Goal: Task Accomplishment & Management: Use online tool/utility

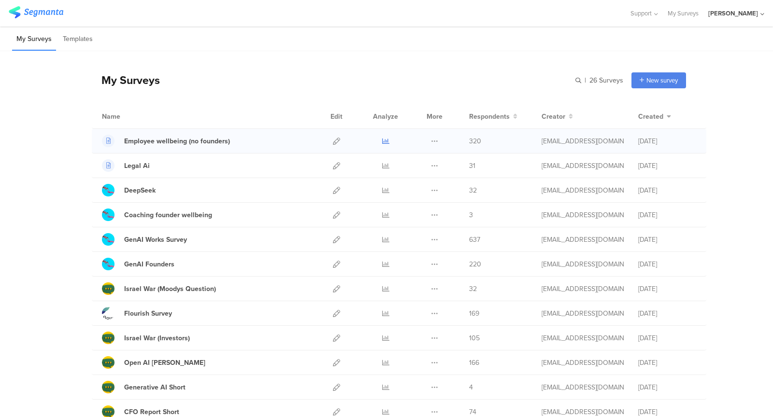
click at [386, 142] on icon at bounding box center [385, 141] width 7 height 7
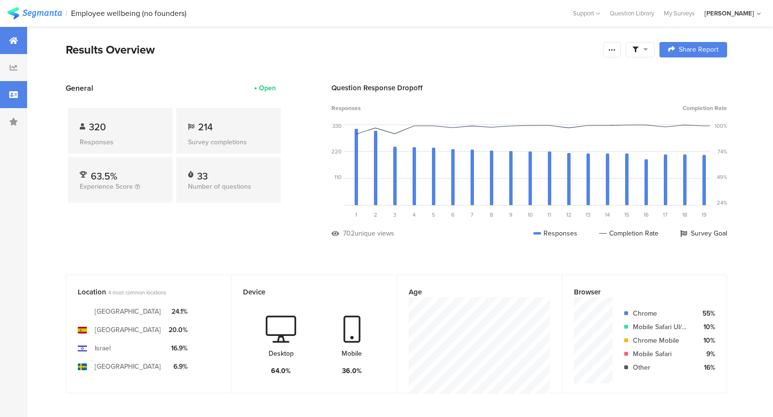
click at [12, 102] on div at bounding box center [13, 94] width 27 height 27
